Goal: Transaction & Acquisition: Purchase product/service

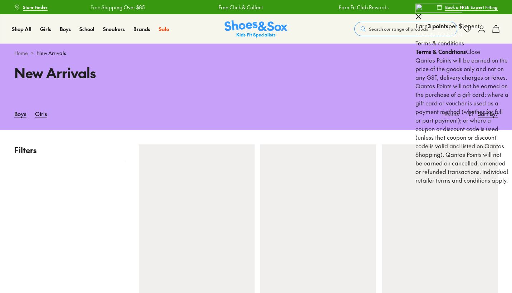
scroll to position [19, 0]
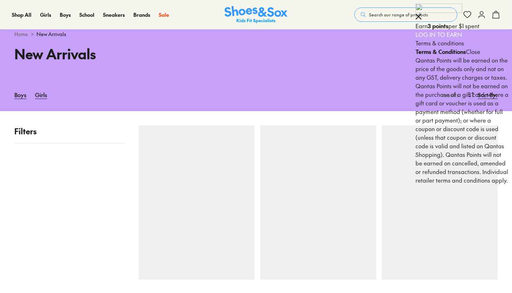
click at [422, 14] on button at bounding box center [419, 17] width 6 height 6
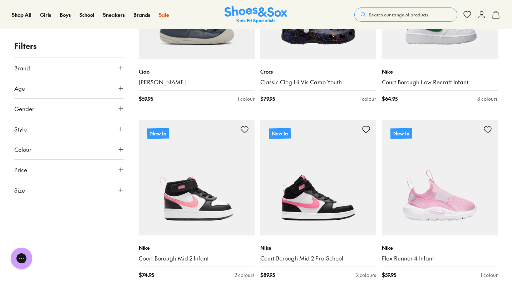
scroll to position [234, 0]
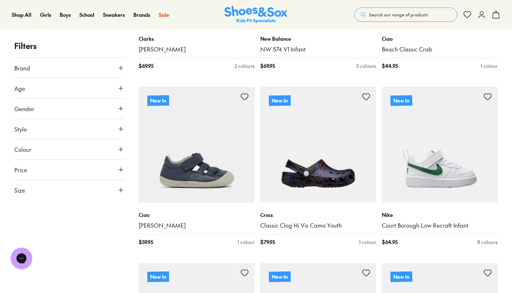
click at [124, 85] on icon at bounding box center [120, 88] width 7 height 7
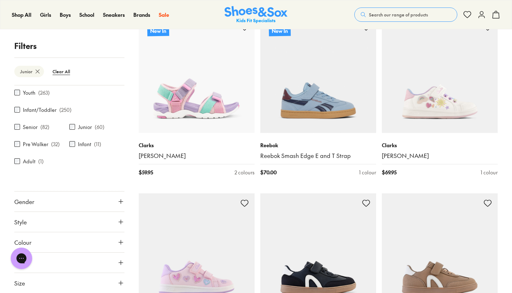
scroll to position [1362, 0]
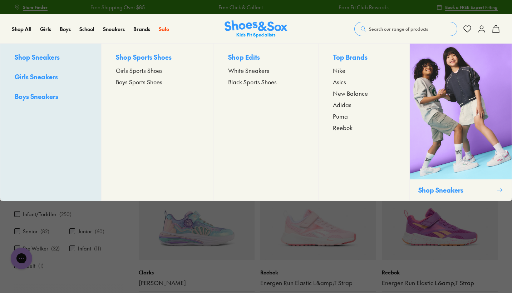
click at [34, 78] on span "Girls Sneakers" at bounding box center [36, 76] width 43 height 9
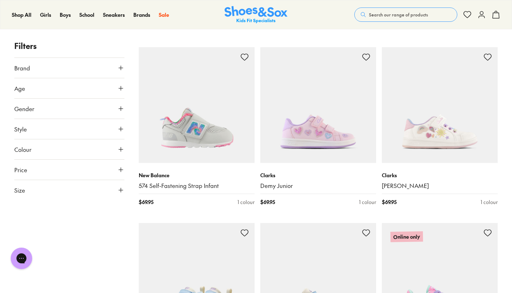
scroll to position [275, 0]
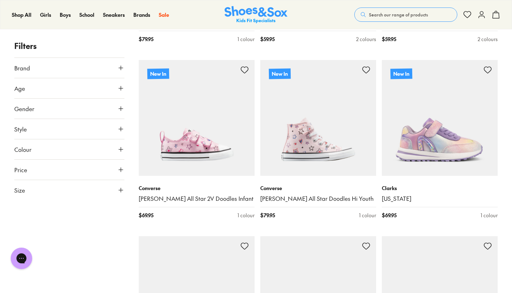
click at [121, 190] on icon at bounding box center [120, 190] width 7 height 7
click at [56, 233] on button "29" at bounding box center [51, 232] width 23 height 17
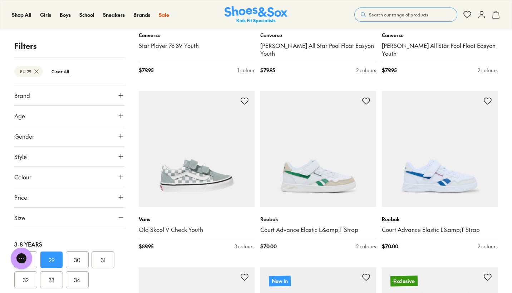
scroll to position [1436, 0]
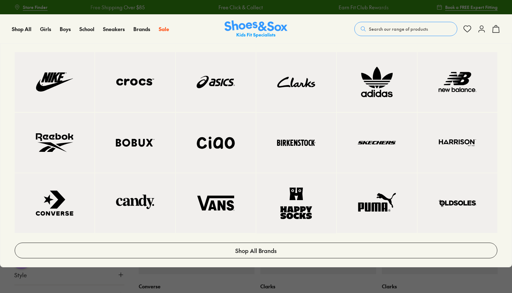
click at [138, 98] on img at bounding box center [134, 82] width 51 height 31
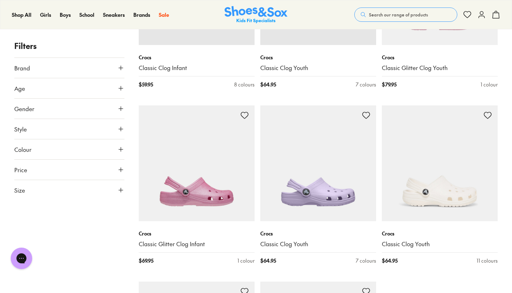
scroll to position [1676, 0]
